Goal: Task Accomplishment & Management: Complete application form

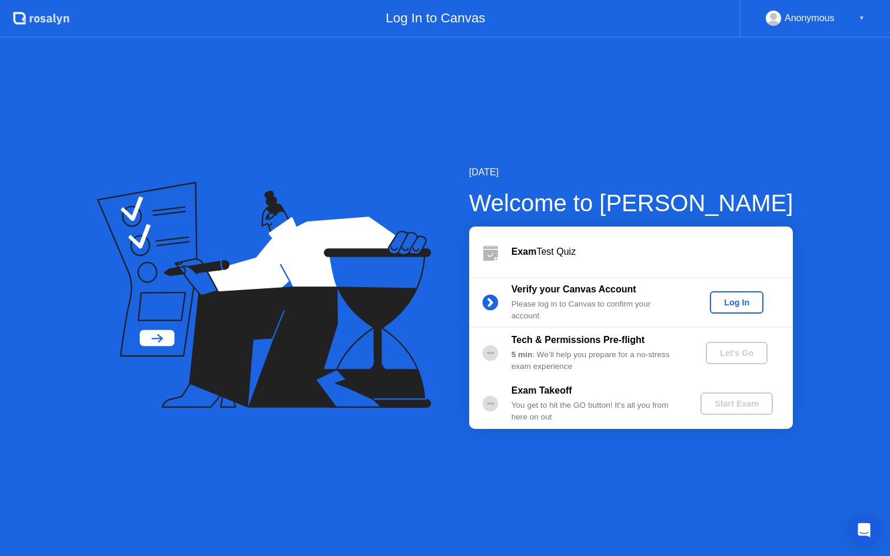
click at [741, 305] on div "Log In" at bounding box center [736, 302] width 44 height 9
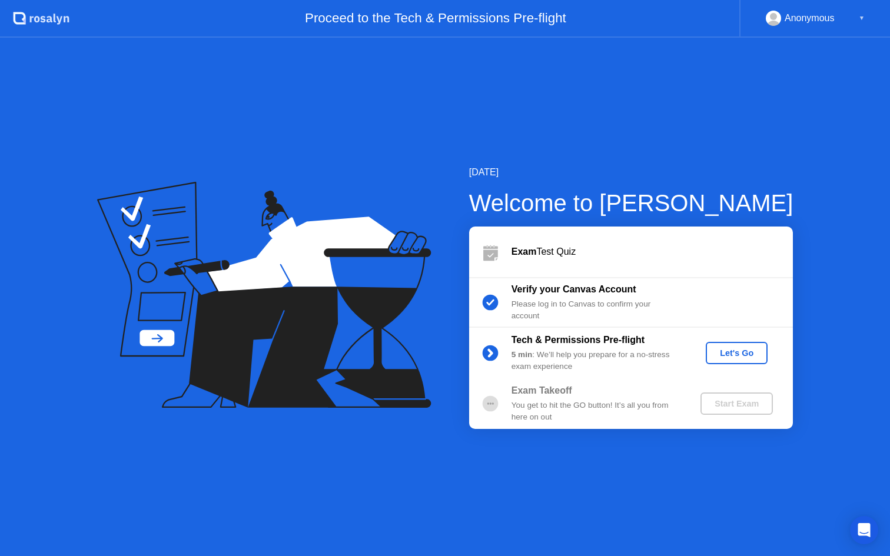
click at [744, 348] on div "Let's Go" at bounding box center [736, 352] width 52 height 9
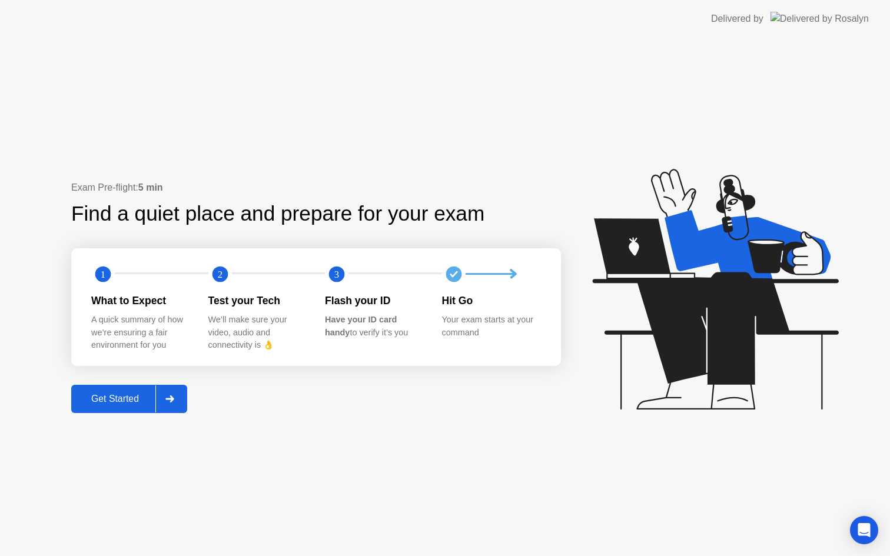
click at [107, 389] on button "Get Started" at bounding box center [129, 399] width 116 height 28
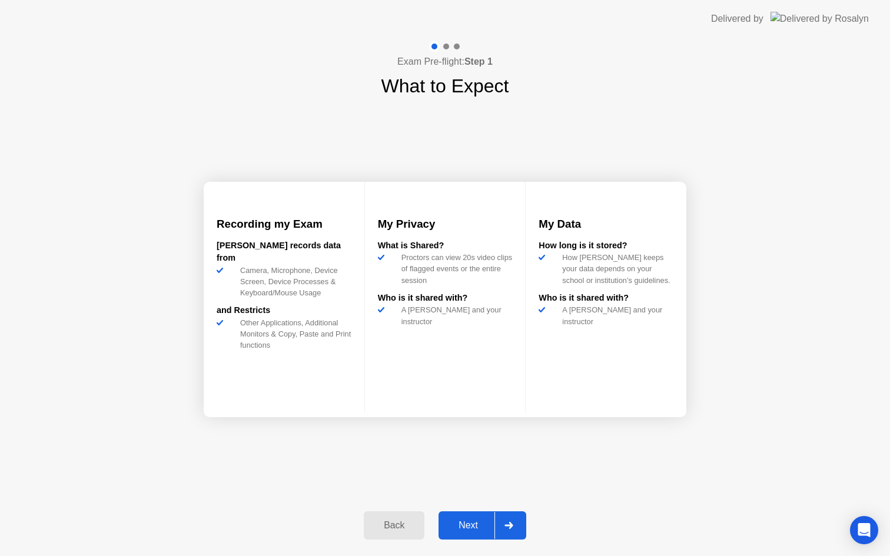
click at [480, 534] on button "Next" at bounding box center [482, 525] width 88 height 28
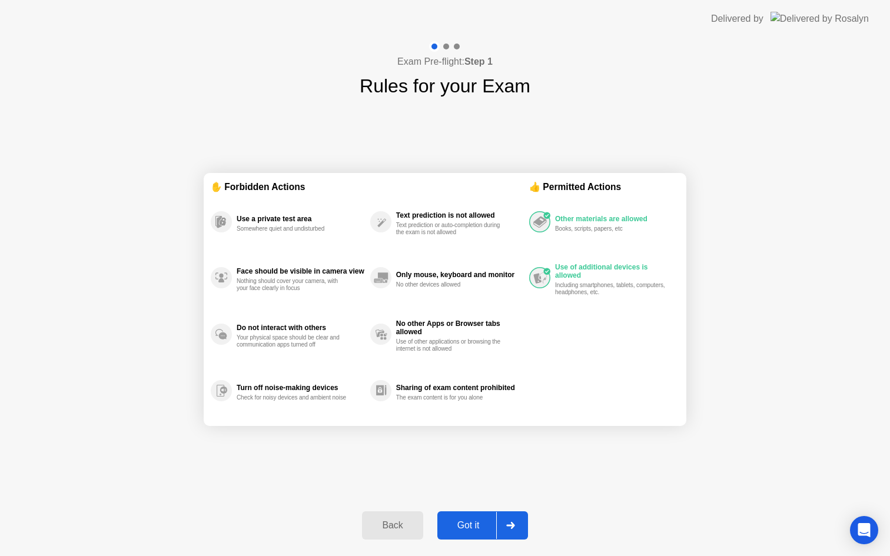
click at [477, 523] on div "Got it" at bounding box center [468, 525] width 55 height 11
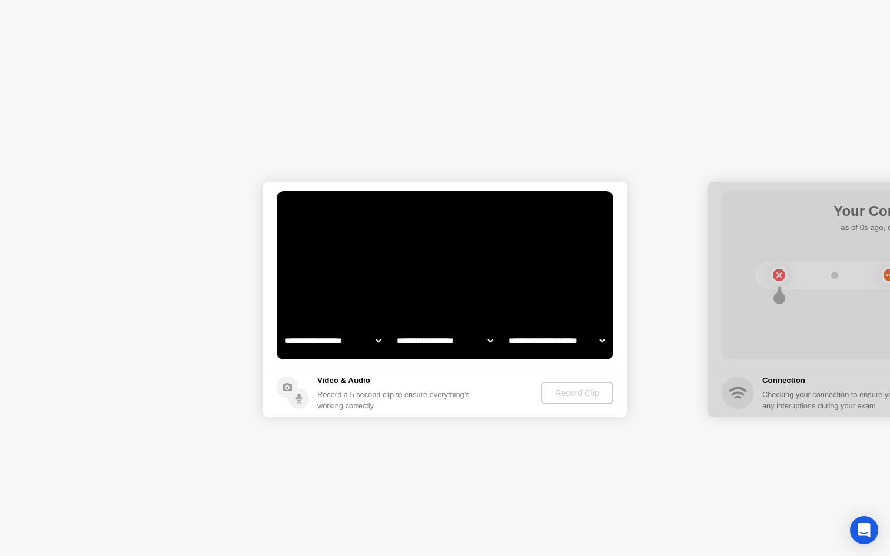
select select "**********"
select select "*******"
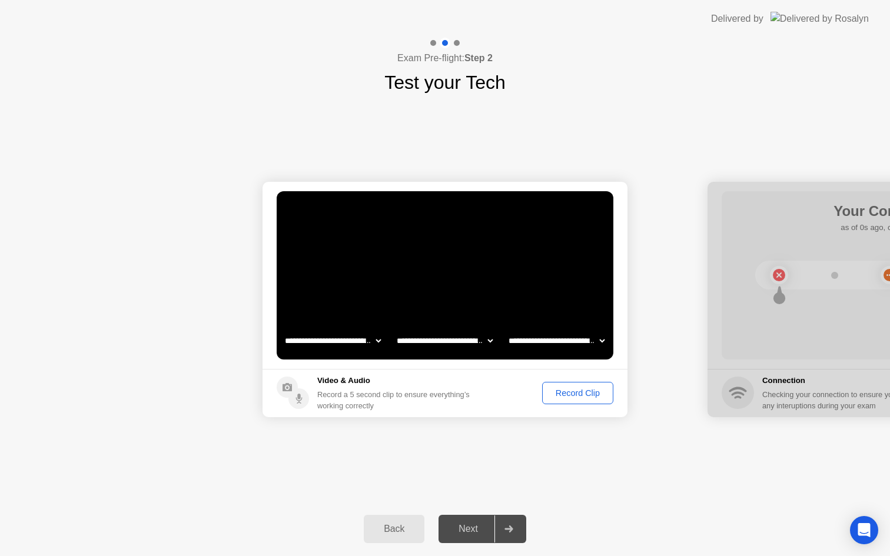
click at [463, 526] on div "Next" at bounding box center [468, 529] width 52 height 11
click at [570, 388] on div "Record Clip" at bounding box center [577, 392] width 63 height 9
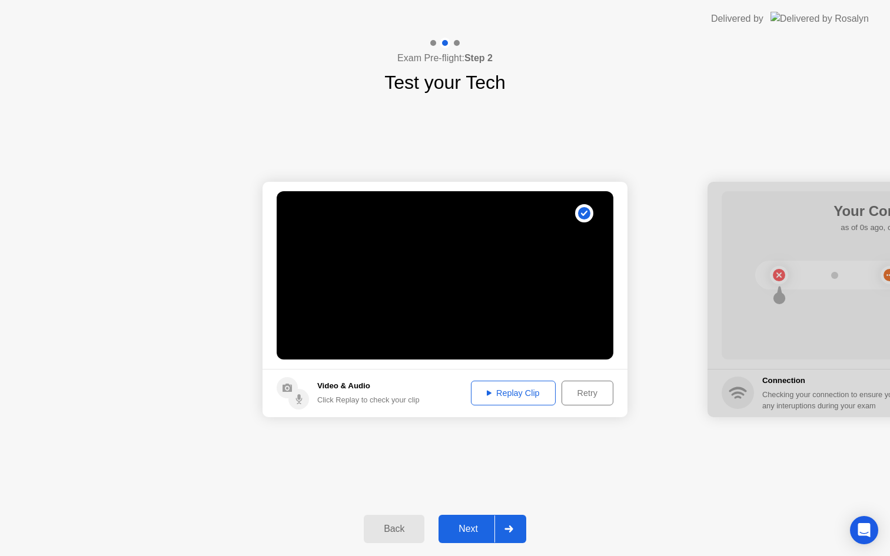
click at [473, 540] on button "Next" at bounding box center [482, 529] width 88 height 28
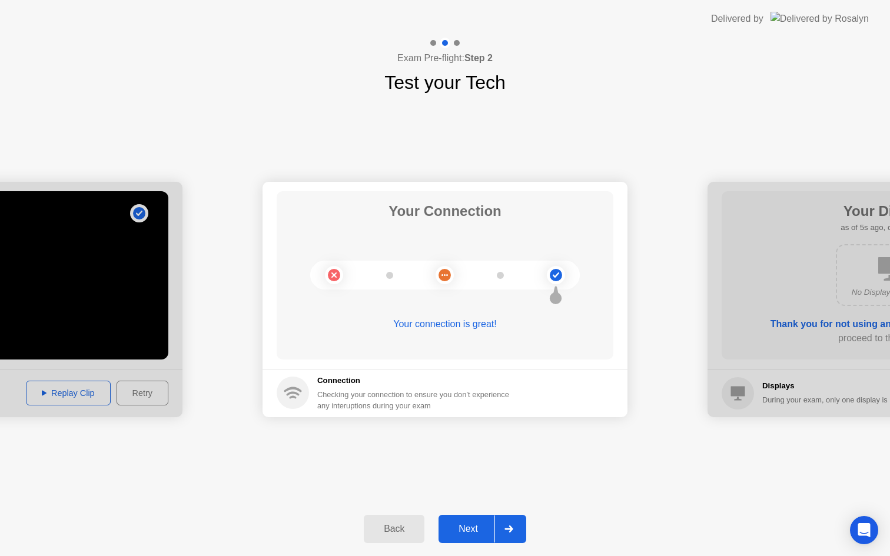
click at [459, 524] on div "Next" at bounding box center [468, 529] width 52 height 11
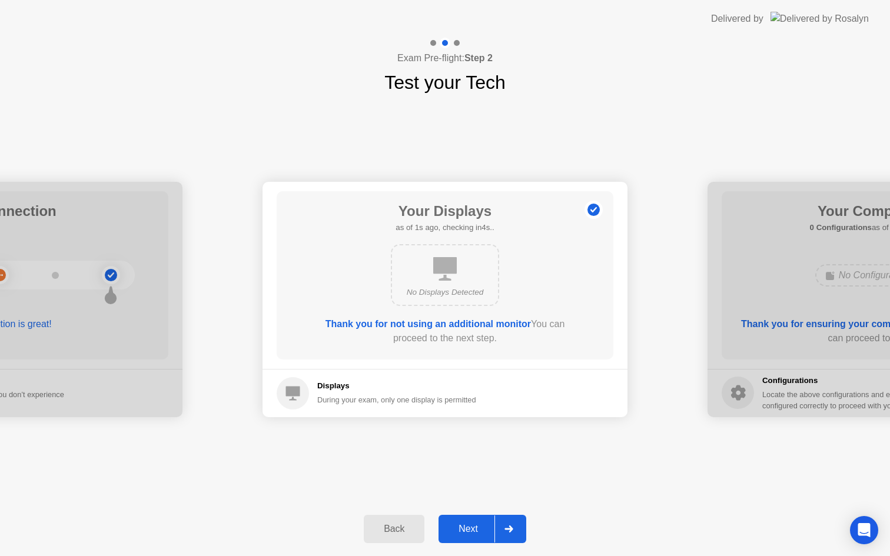
click at [472, 528] on div "Next" at bounding box center [468, 529] width 52 height 11
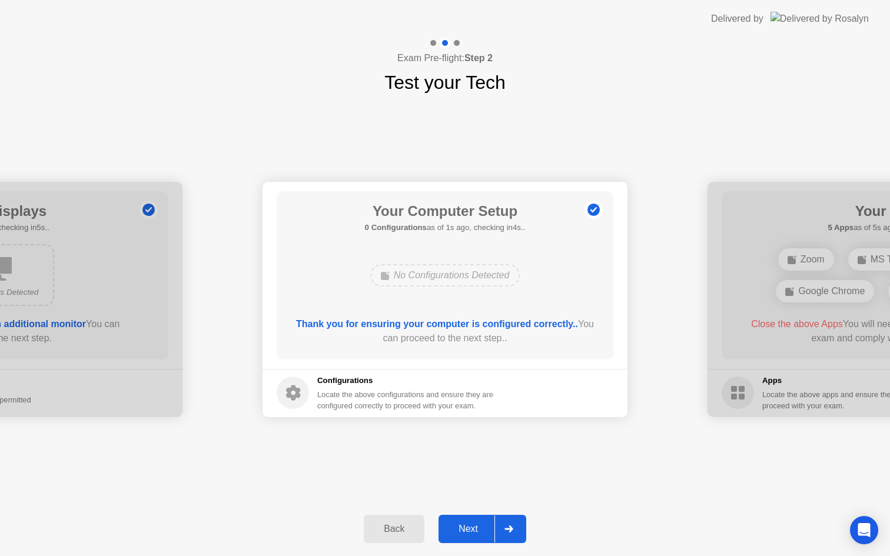
click at [472, 528] on div "Next" at bounding box center [468, 529] width 52 height 11
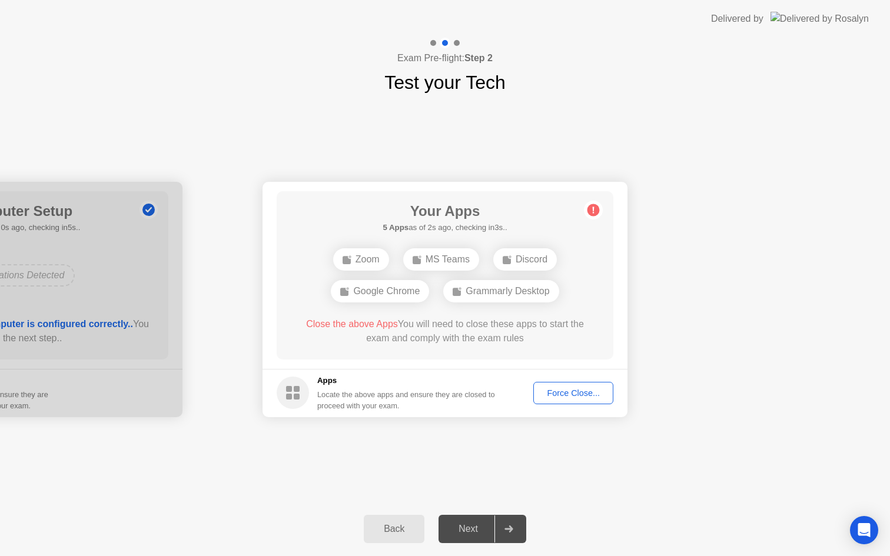
click at [379, 294] on div "Google Chrome" at bounding box center [380, 291] width 98 height 22
click at [570, 388] on div "Force Close..." at bounding box center [573, 392] width 72 height 9
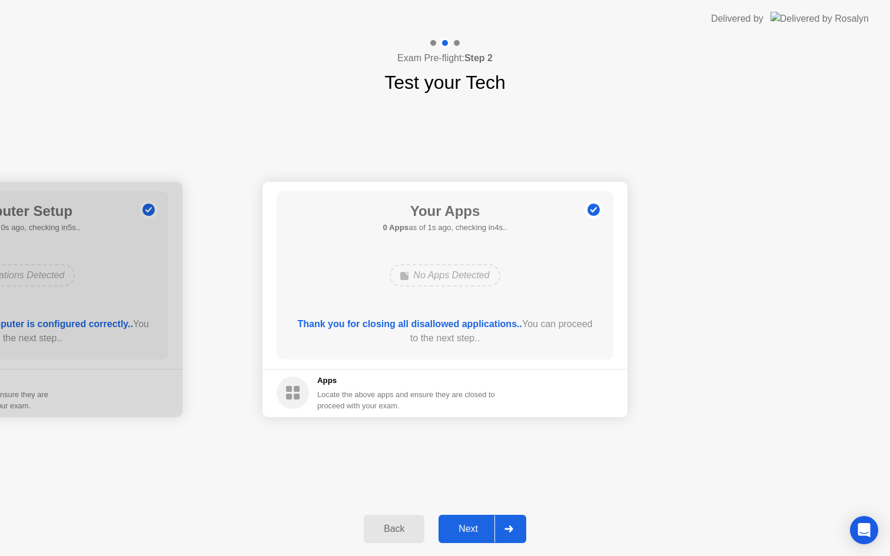
click at [468, 534] on div "Next" at bounding box center [468, 529] width 52 height 11
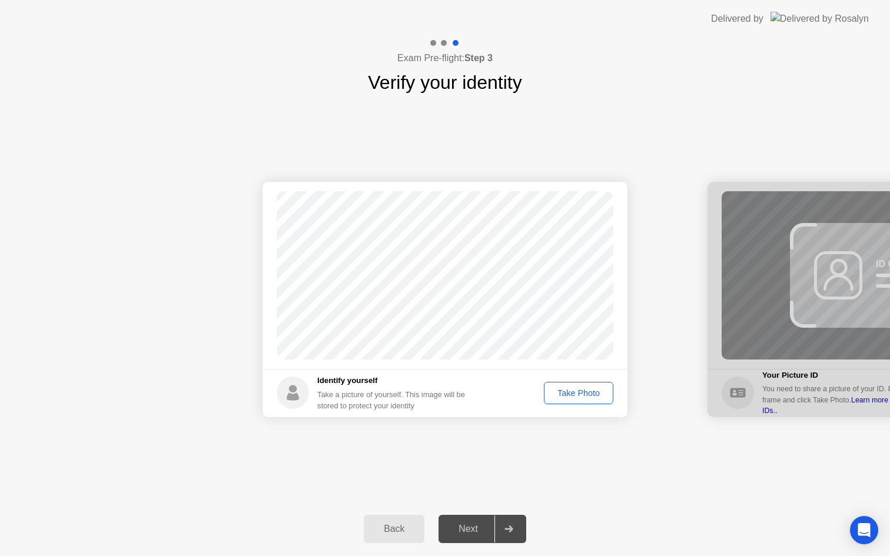
click at [582, 391] on div "Take Photo" at bounding box center [578, 392] width 61 height 9
click at [589, 391] on div "Retake" at bounding box center [586, 392] width 46 height 9
click at [586, 393] on div "Take Photo" at bounding box center [578, 392] width 61 height 9
click at [476, 524] on div "Next" at bounding box center [468, 529] width 52 height 11
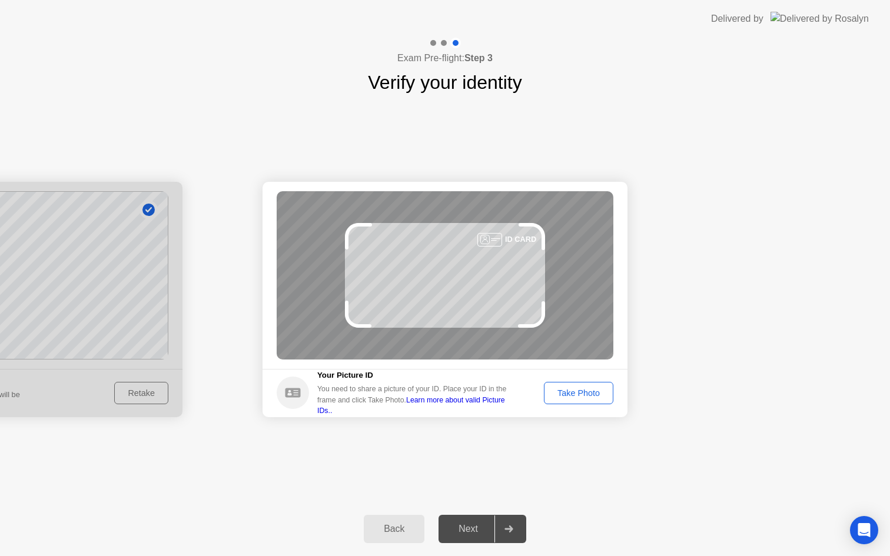
click at [572, 389] on div "Take Photo" at bounding box center [578, 392] width 61 height 9
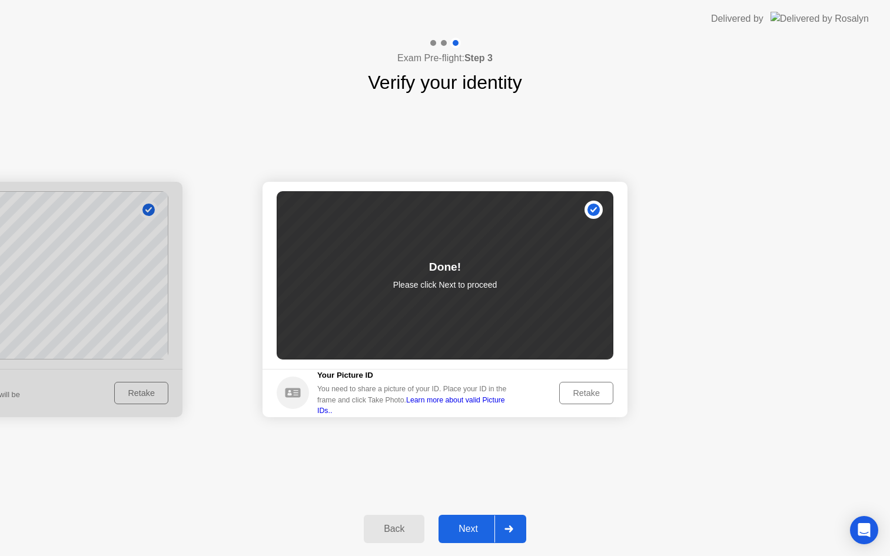
click at [457, 528] on div "Next" at bounding box center [468, 529] width 52 height 11
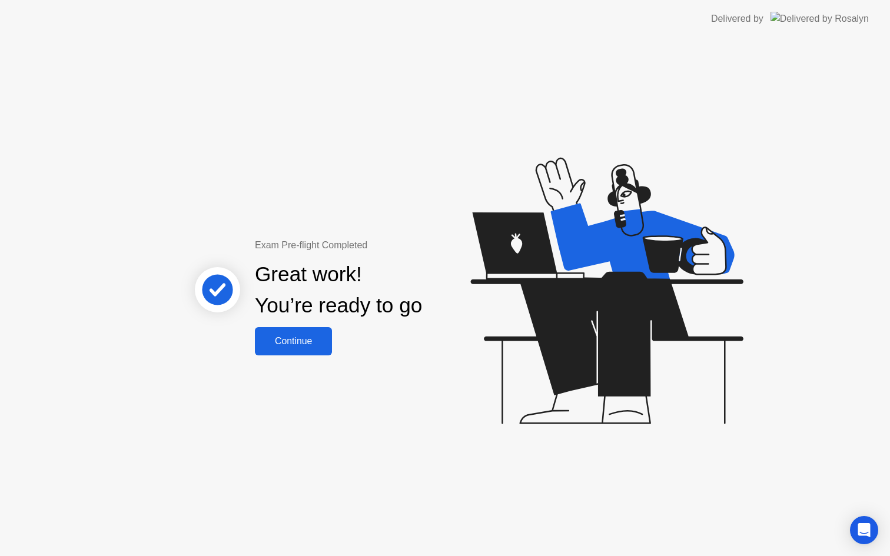
click at [296, 343] on div "Continue" at bounding box center [293, 341] width 70 height 11
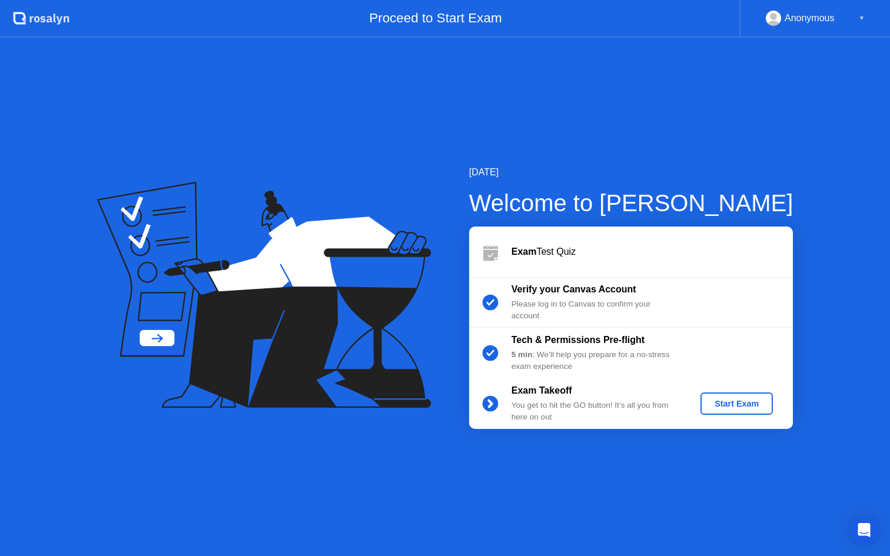
click at [756, 407] on div "Start Exam" at bounding box center [736, 403] width 63 height 9
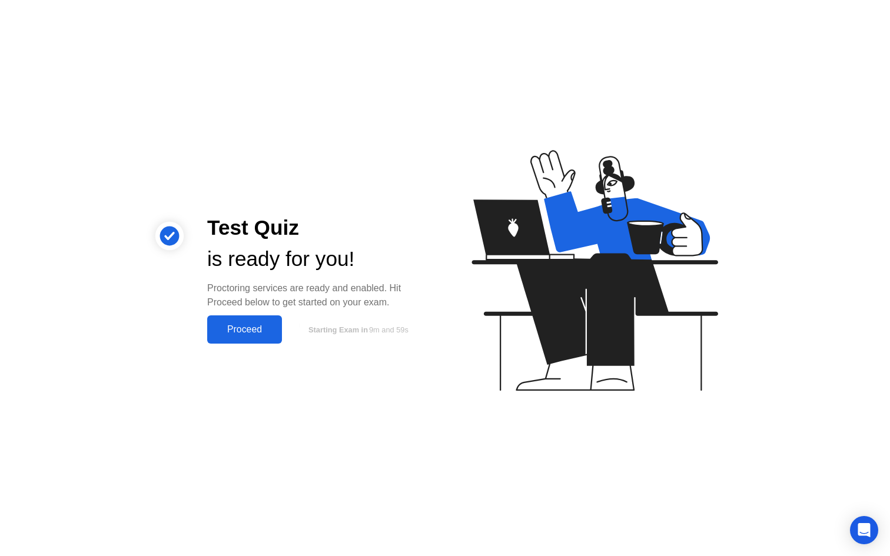
click at [224, 347] on div "Test Quiz is ready for you! Proctoring services are ready and enabled. Hit Proc…" at bounding box center [445, 278] width 890 height 556
click at [233, 334] on div "Proceed" at bounding box center [245, 329] width 68 height 11
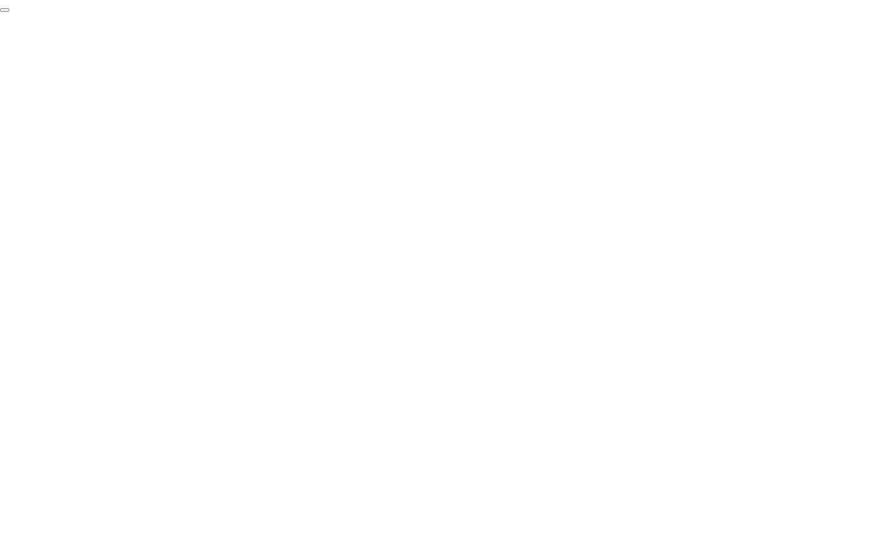
click at [9, 12] on button "End Proctoring Session" at bounding box center [4, 10] width 9 height 4
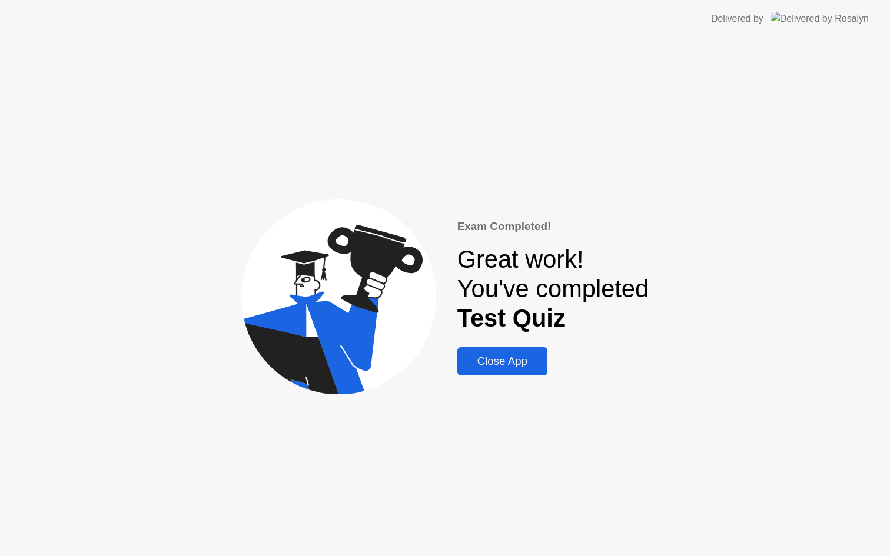
click at [507, 361] on div "Close App" at bounding box center [502, 361] width 83 height 13
